Goal: Task Accomplishment & Management: Manage account settings

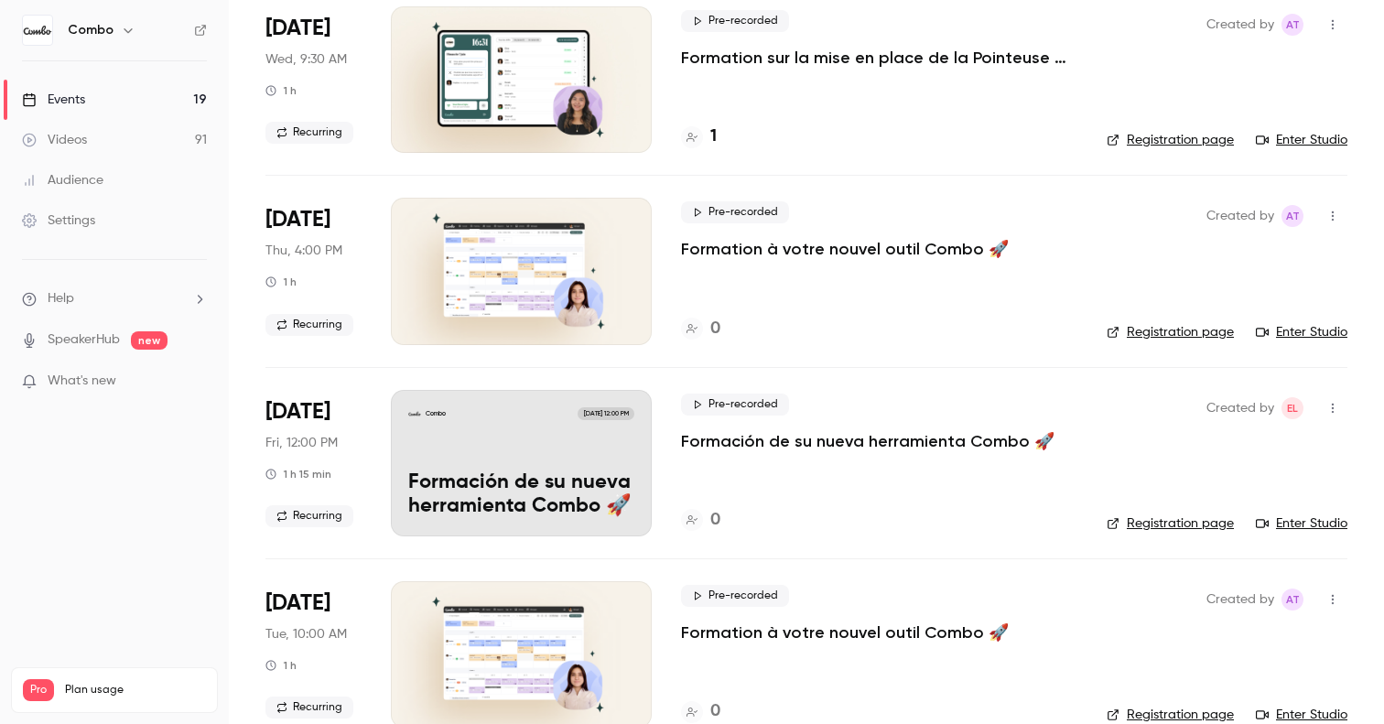
scroll to position [712, 0]
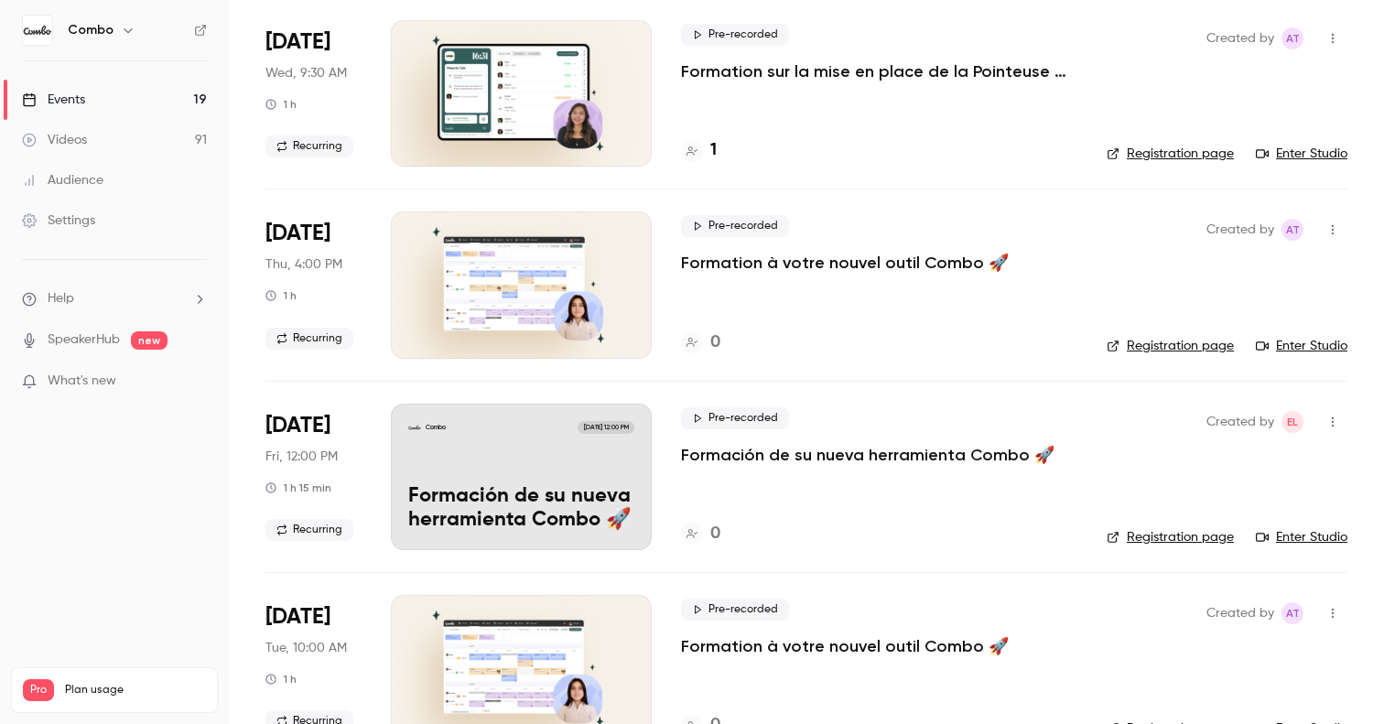
click at [560, 428] on div "Combo [DATE] 12:00 PM" at bounding box center [521, 427] width 226 height 13
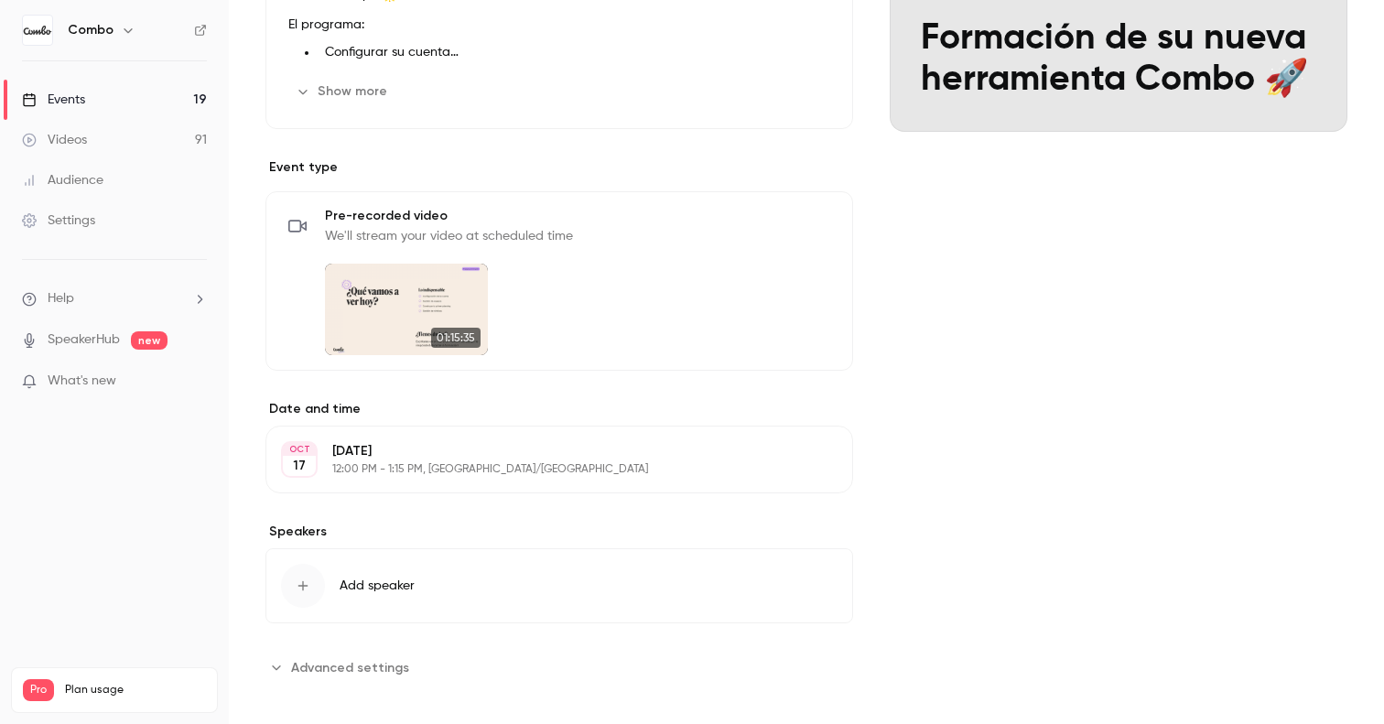
scroll to position [326, 0]
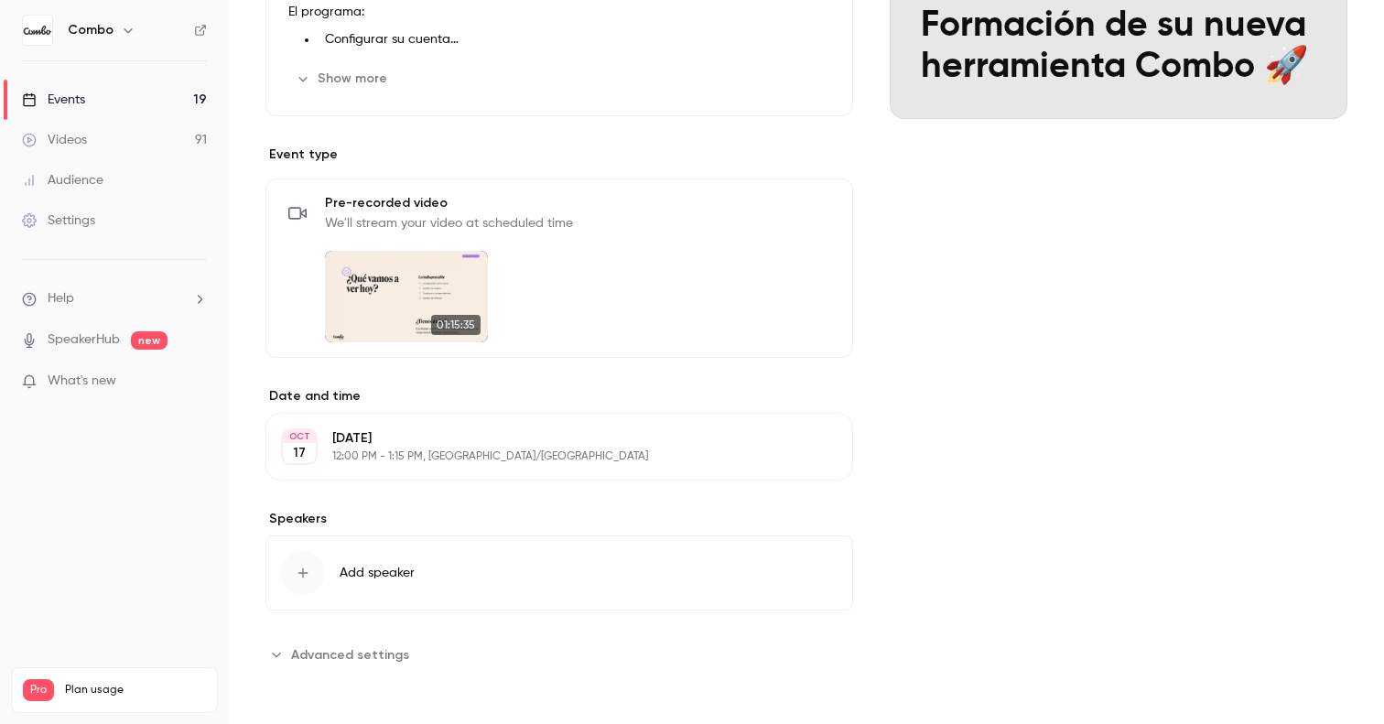
click at [538, 447] on p "[DATE]" at bounding box center [544, 438] width 424 height 18
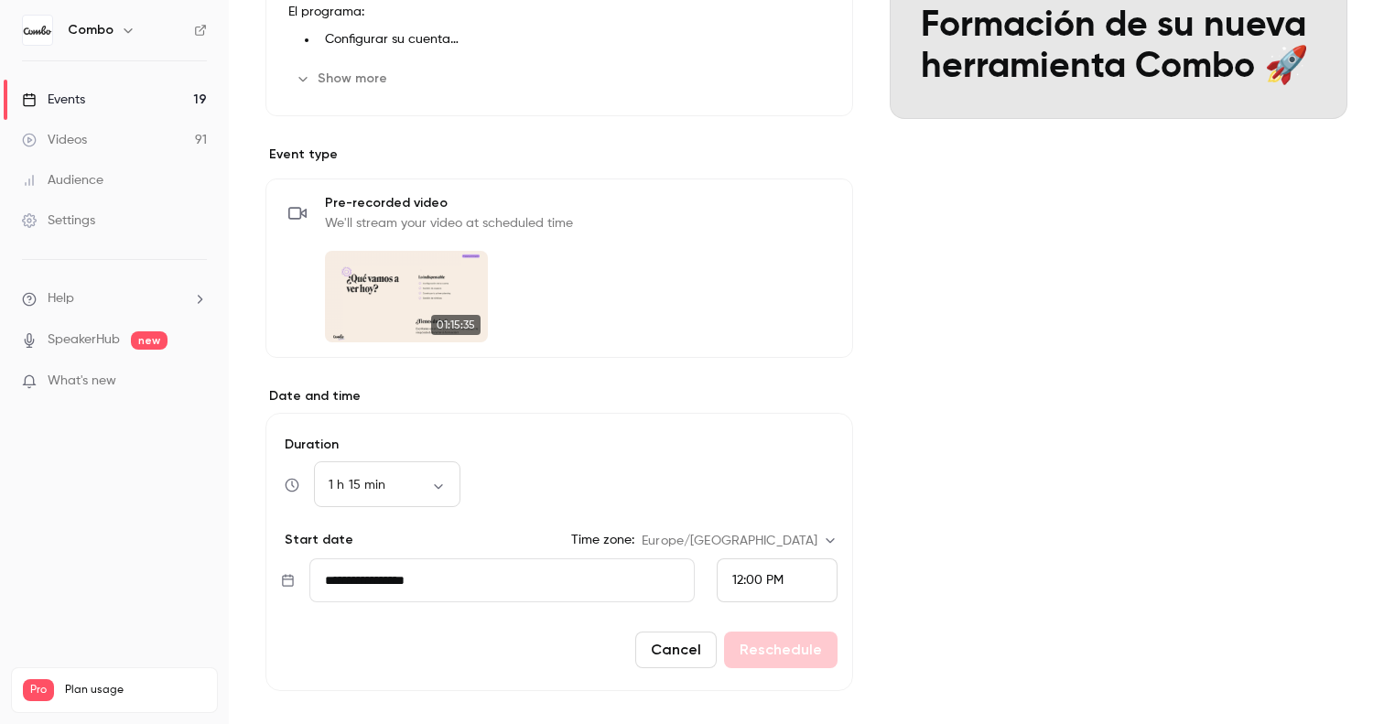
click at [521, 560] on input "**********" at bounding box center [501, 580] width 385 height 44
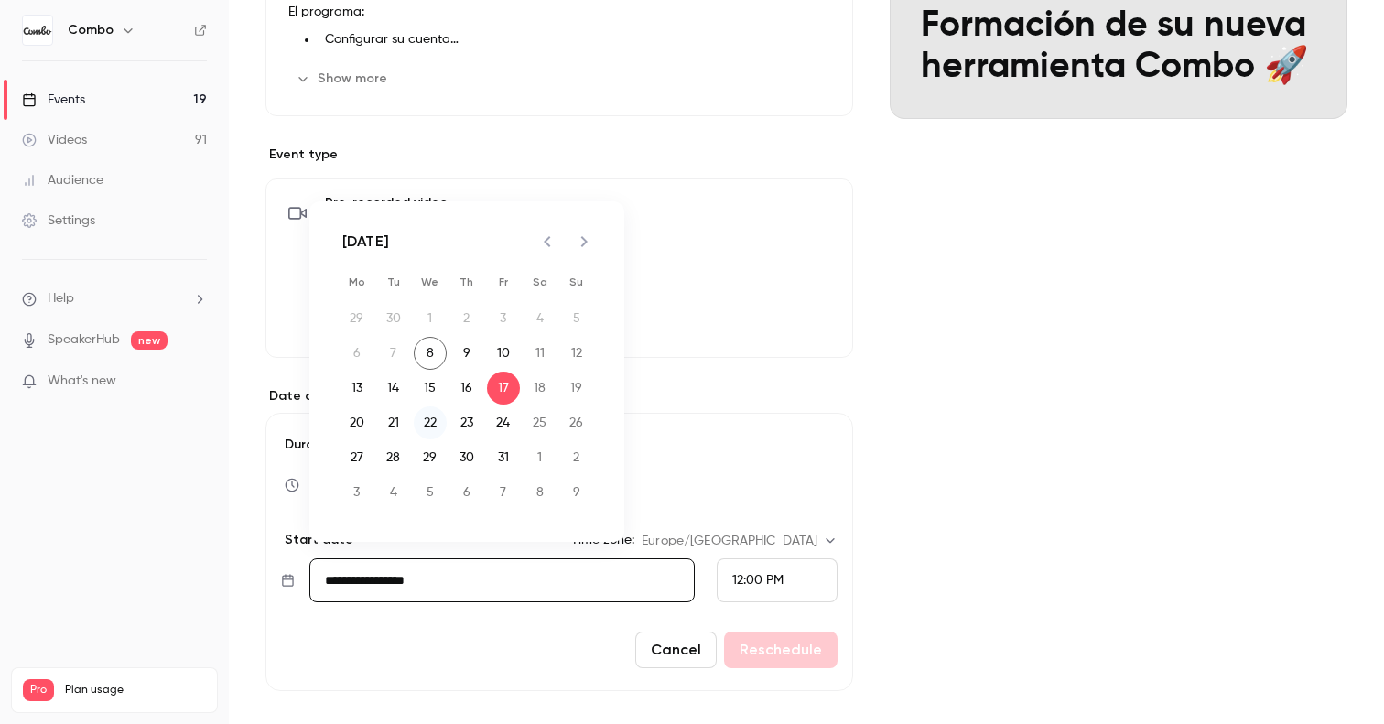
click at [429, 421] on button "22" at bounding box center [430, 422] width 33 height 33
type input "**********"
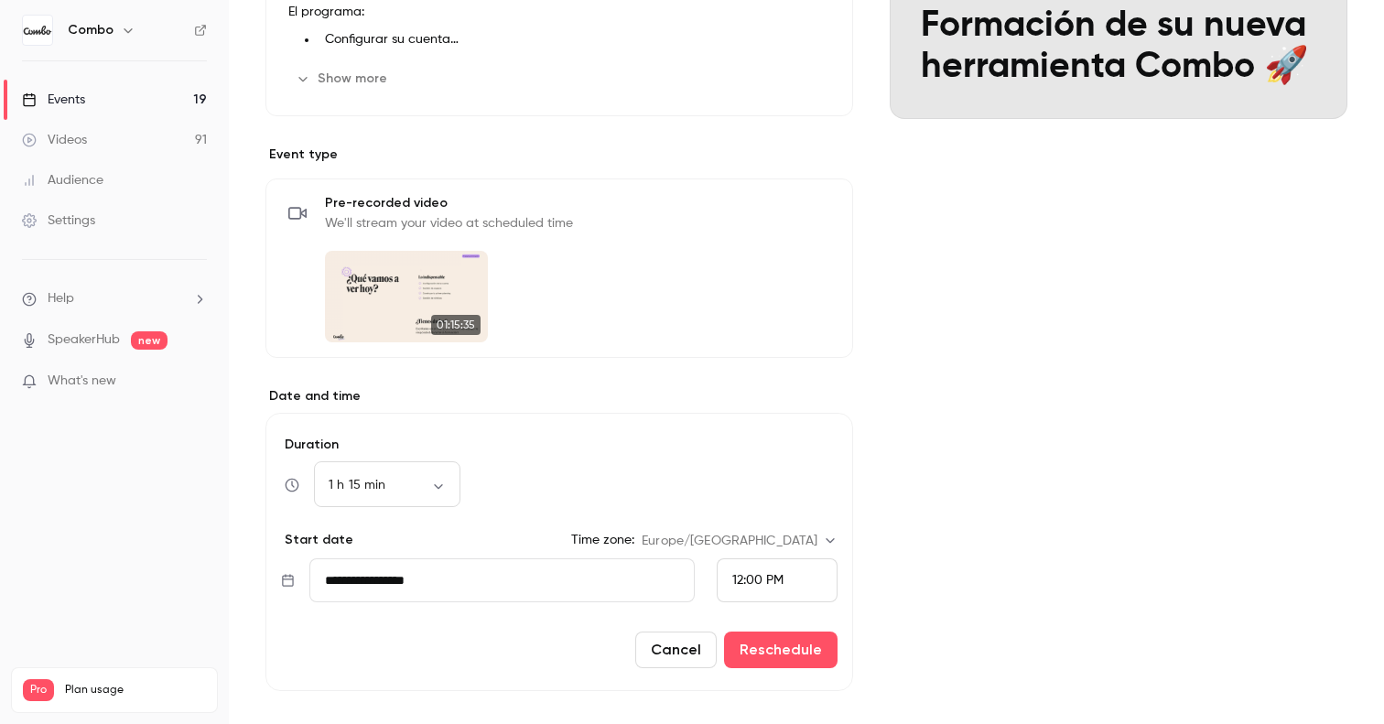
click at [748, 582] on span "12:00 PM" at bounding box center [757, 580] width 51 height 13
click at [774, 271] on span "10:00 AM" at bounding box center [759, 277] width 55 height 13
click at [785, 640] on button "Reschedule" at bounding box center [780, 649] width 113 height 37
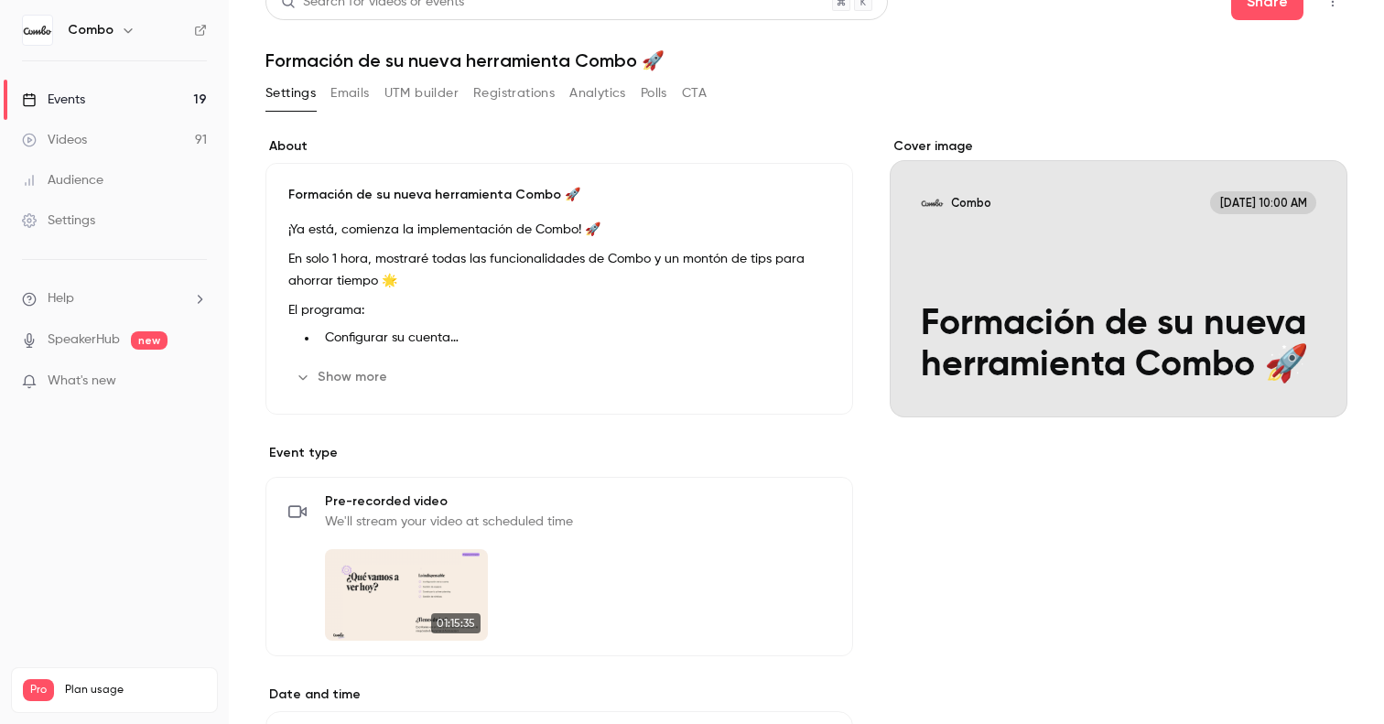
scroll to position [0, 0]
